Goal: Task Accomplishment & Management: Complete application form

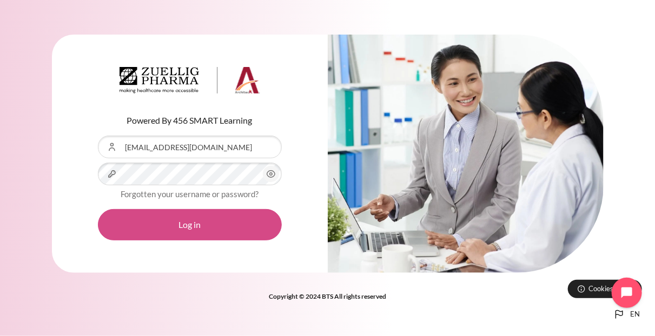
click at [205, 227] on button "Log in" at bounding box center [190, 224] width 184 height 31
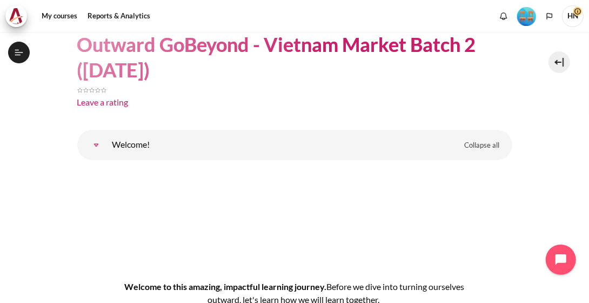
scroll to position [31, 0]
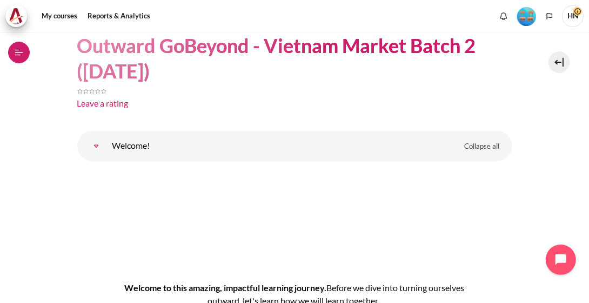
click at [11, 52] on button "Open course index" at bounding box center [19, 53] width 22 height 22
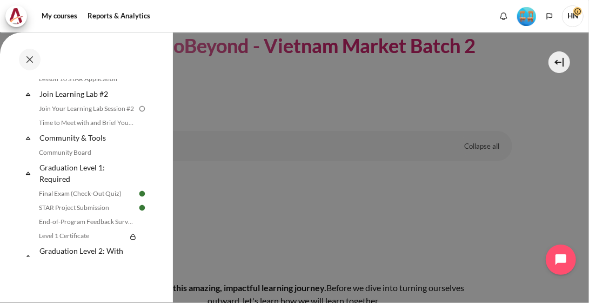
scroll to position [1194, 0]
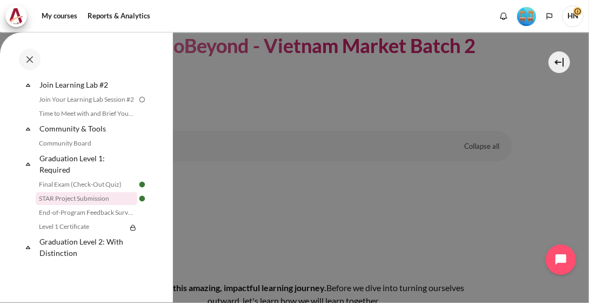
click at [96, 196] on link "STAR Project Submission" at bounding box center [87, 198] width 102 height 13
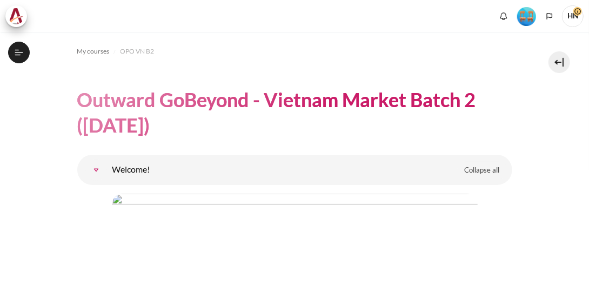
scroll to position [216, 0]
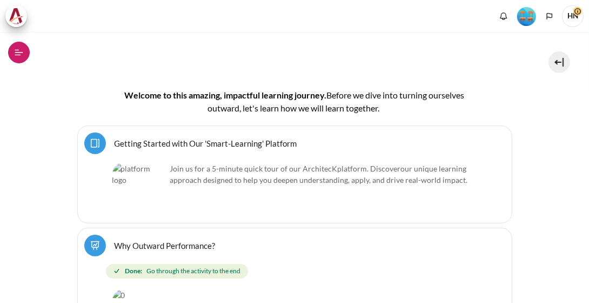
click at [25, 54] on button "Open course index" at bounding box center [19, 53] width 22 height 22
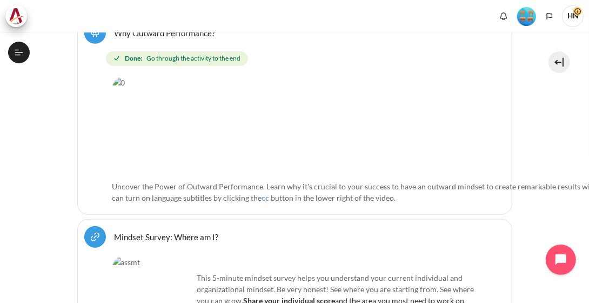
scroll to position [432, 0]
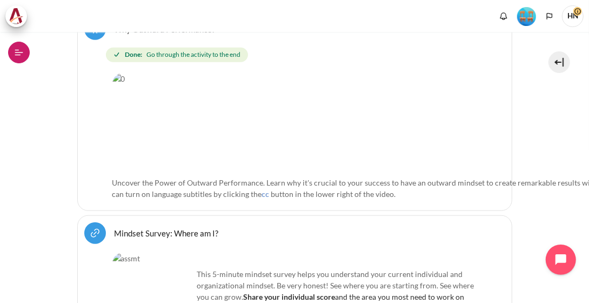
click at [18, 51] on icon at bounding box center [19, 53] width 10 height 10
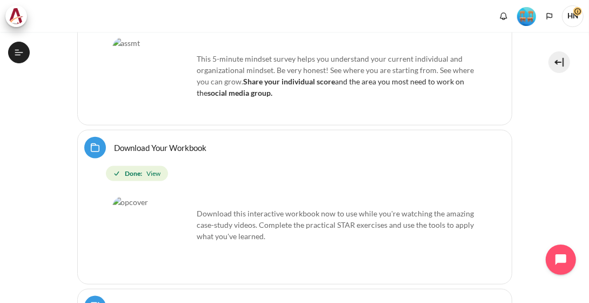
scroll to position [649, 0]
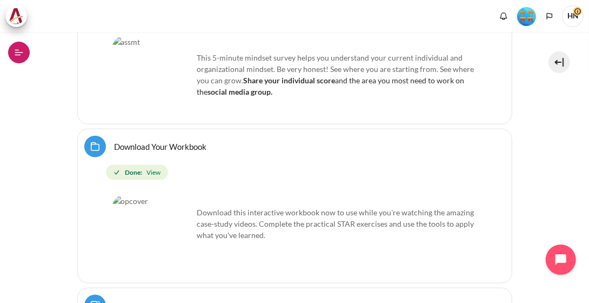
click at [14, 54] on icon at bounding box center [19, 53] width 10 height 10
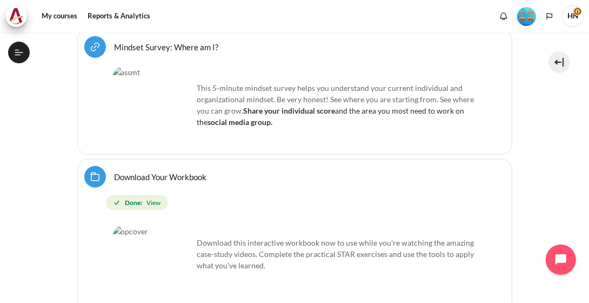
scroll to position [679, 0]
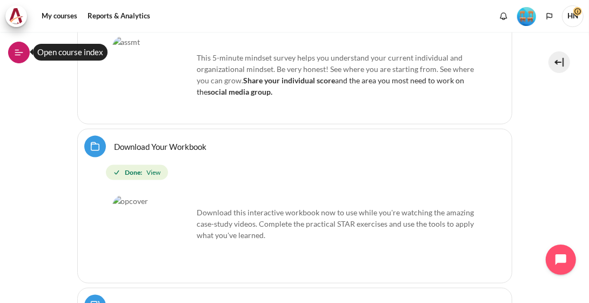
click at [23, 51] on button "Open course index" at bounding box center [19, 53] width 22 height 22
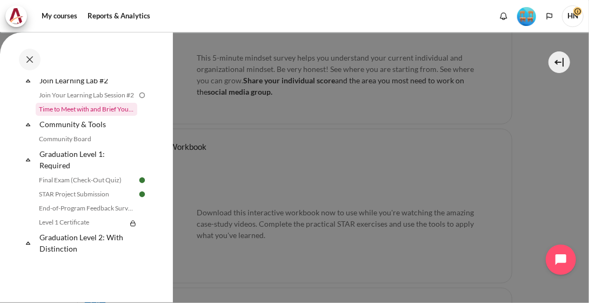
scroll to position [1223, 0]
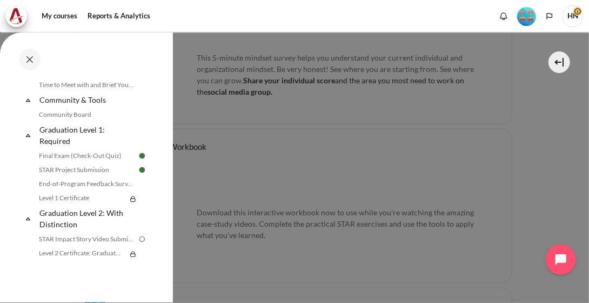
click at [35, 288] on div "Completed 88% 22 / 25 Expand Collapse Welcome! Highlighted" at bounding box center [86, 167] width 173 height 270
click at [25, 58] on button at bounding box center [30, 60] width 22 height 22
